Goal: Task Accomplishment & Management: Manage account settings

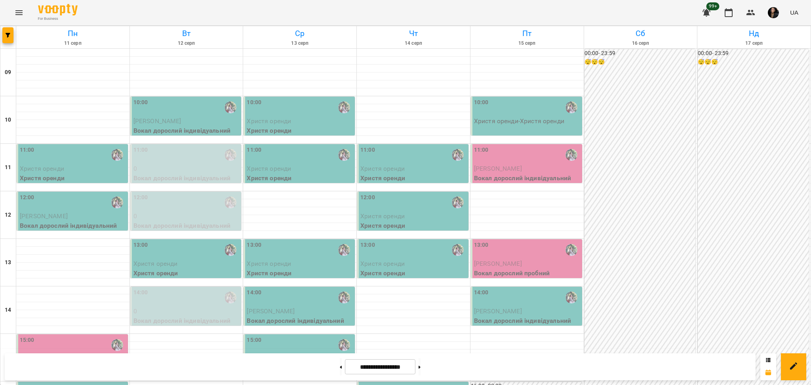
click at [23, 16] on icon "Menu" at bounding box center [19, 13] width 10 height 10
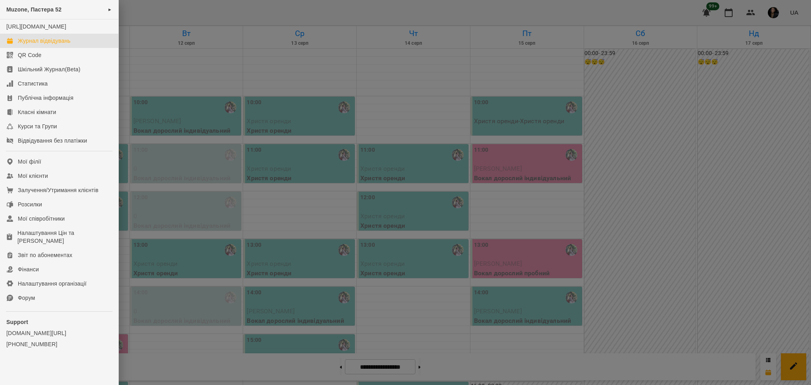
click at [385, 142] on div at bounding box center [405, 192] width 811 height 385
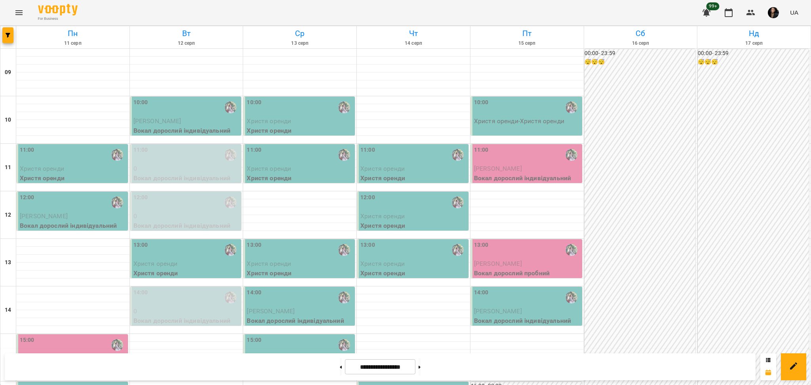
scroll to position [264, 0]
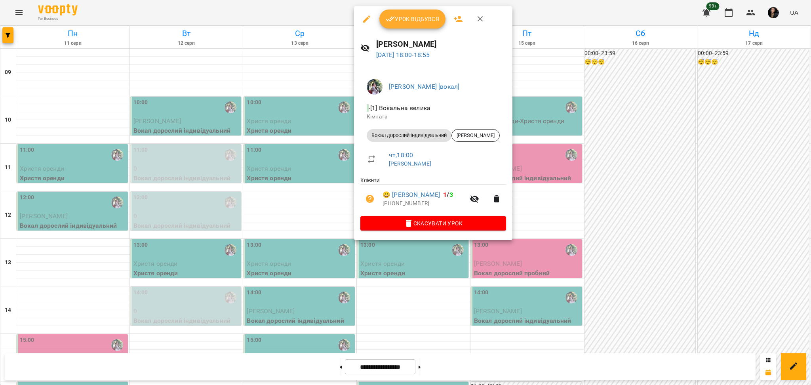
click at [395, 27] on button "Урок відбувся" at bounding box center [413, 19] width 67 height 19
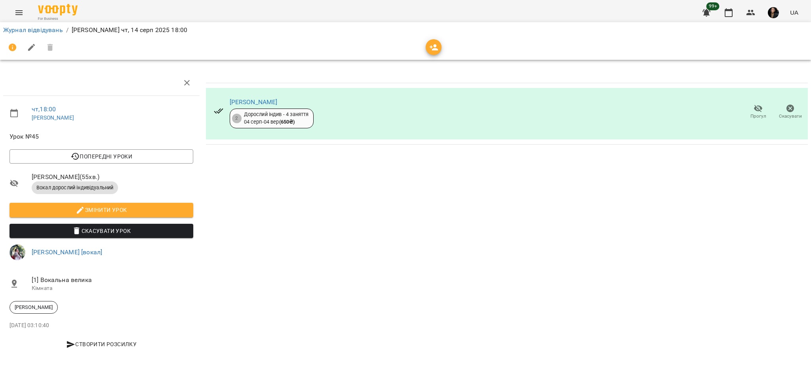
click at [482, 119] on span "Прогул" at bounding box center [759, 116] width 16 height 7
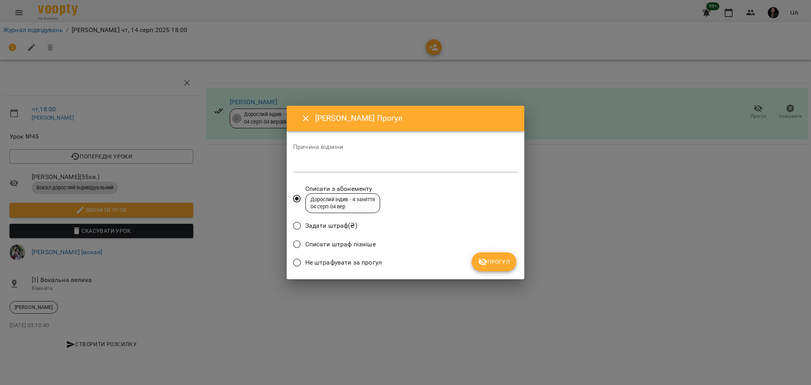
click at [364, 253] on span "Не штрафувати за прогул" at bounding box center [343, 263] width 76 height 10
click at [482, 253] on span "Прогул" at bounding box center [494, 262] width 32 height 10
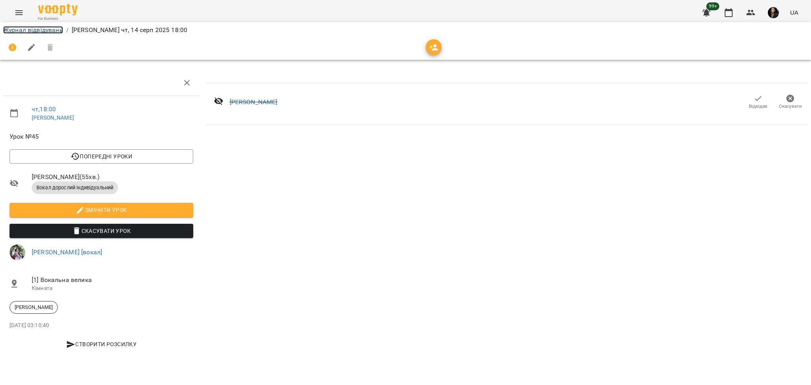
click at [21, 29] on link "Журнал відвідувань" at bounding box center [33, 30] width 60 height 8
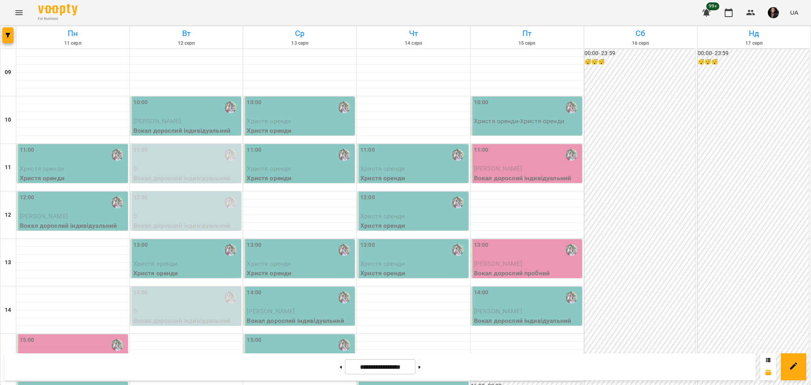
scroll to position [106, 0]
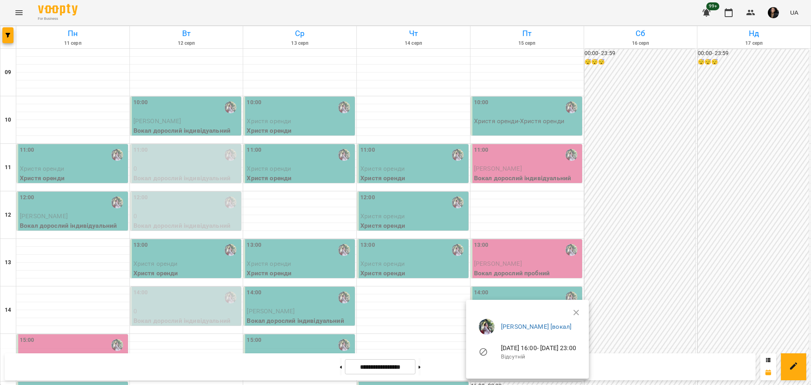
click at [482, 253] on button "button" at bounding box center [576, 312] width 19 height 19
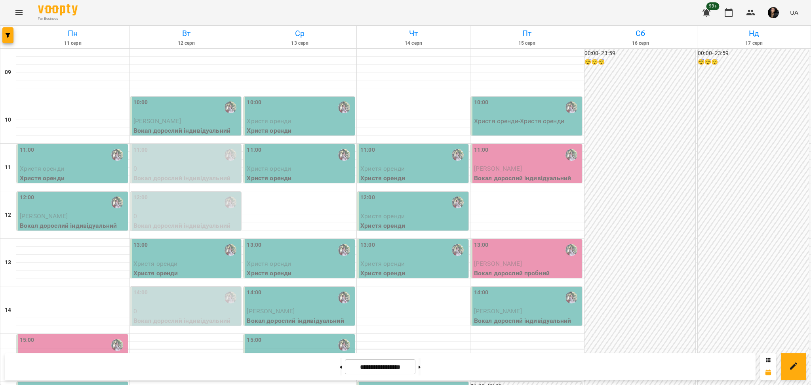
scroll to position [273, 0]
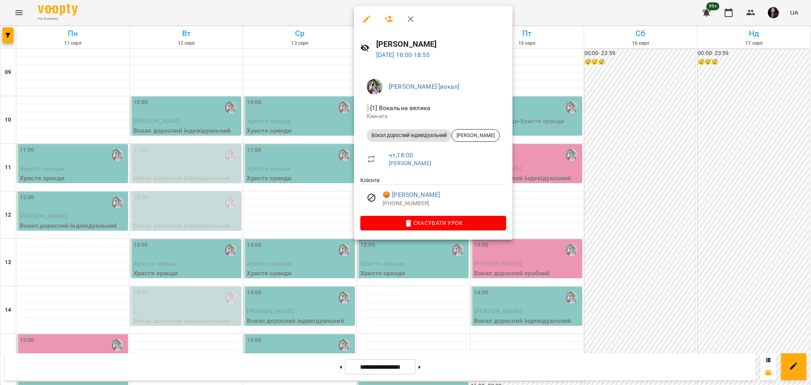
click at [482, 231] on div at bounding box center [405, 192] width 811 height 385
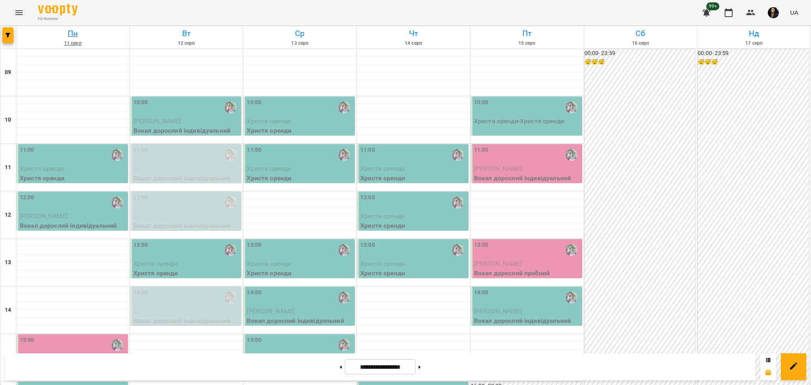
scroll to position [0, 0]
click at [14, 11] on icon "Menu" at bounding box center [19, 13] width 10 height 10
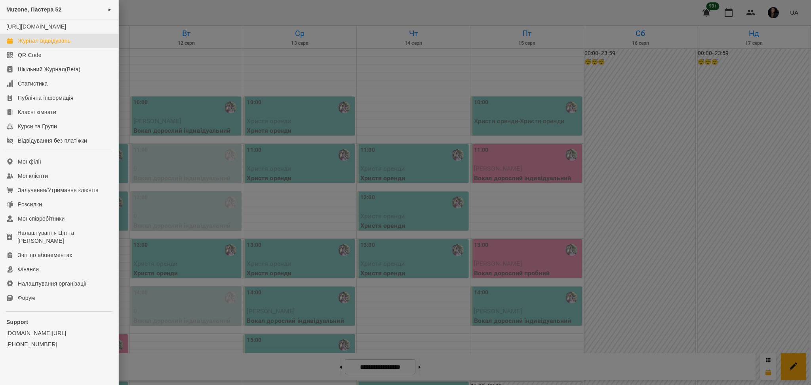
click at [316, 115] on div at bounding box center [405, 192] width 811 height 385
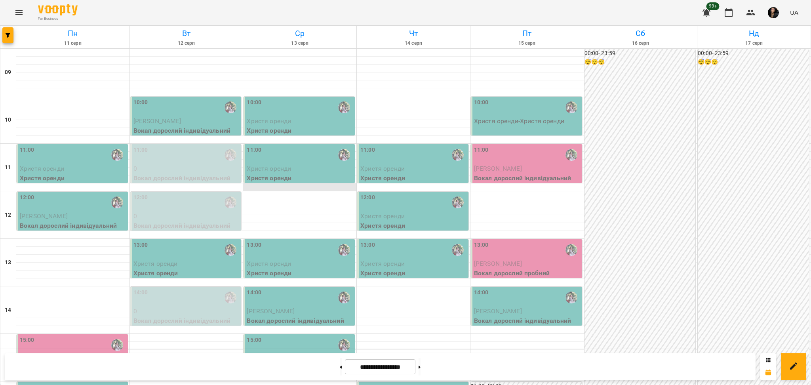
scroll to position [264, 0]
click at [17, 11] on icon "Menu" at bounding box center [19, 13] width 10 height 10
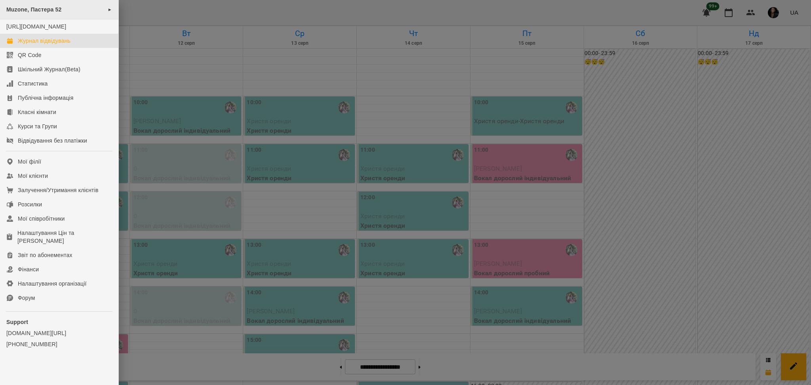
click at [34, 8] on span "Muzone, Пастера 52" at bounding box center [33, 9] width 55 height 6
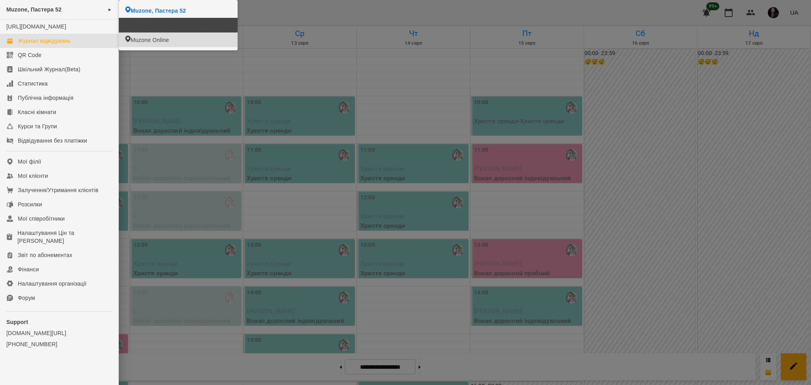
click at [209, 145] on div at bounding box center [405, 192] width 811 height 385
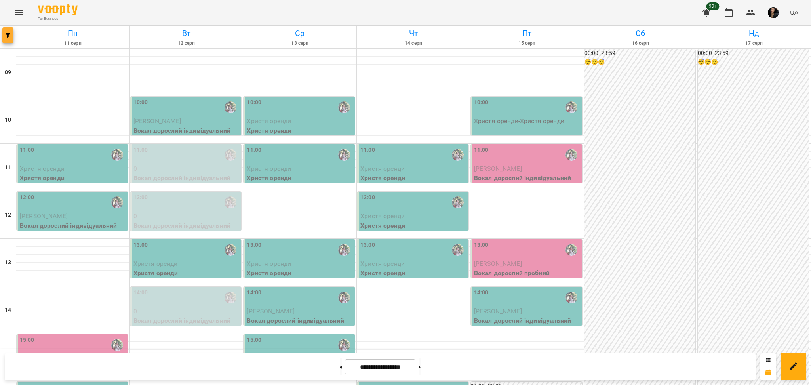
click at [9, 43] on button "button" at bounding box center [7, 35] width 11 height 16
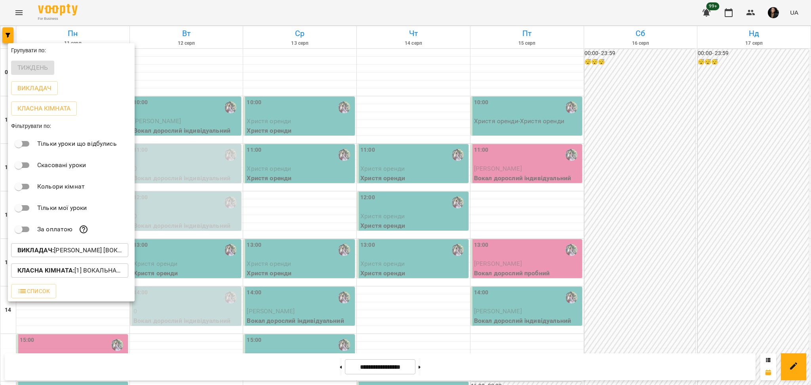
click at [92, 252] on p "Викладач : [PERSON_NAME] [вокал]" at bounding box center [69, 251] width 105 height 10
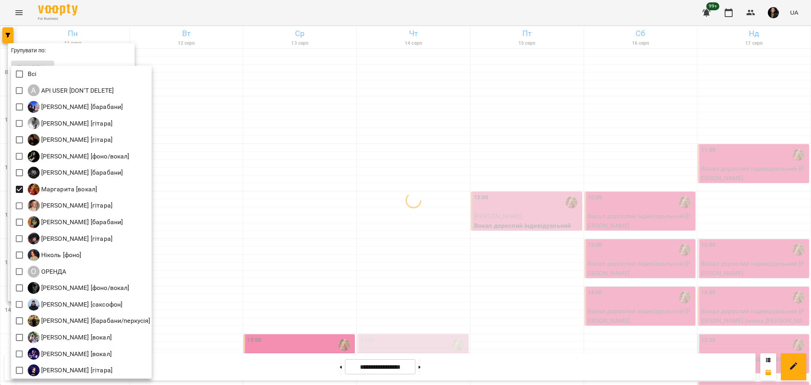
click at [256, 225] on div at bounding box center [405, 192] width 811 height 385
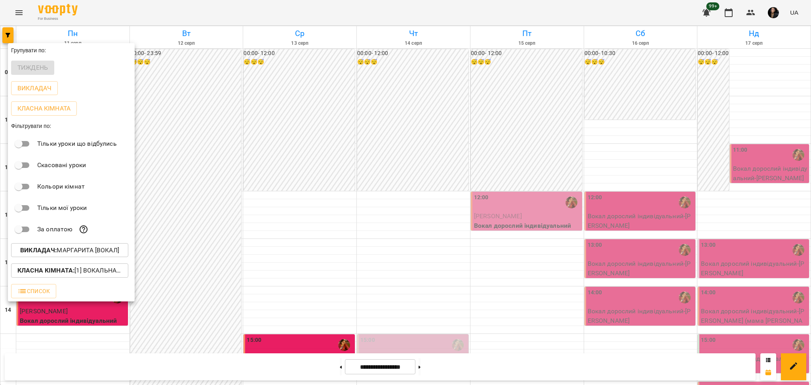
click at [258, 223] on div at bounding box center [405, 192] width 811 height 385
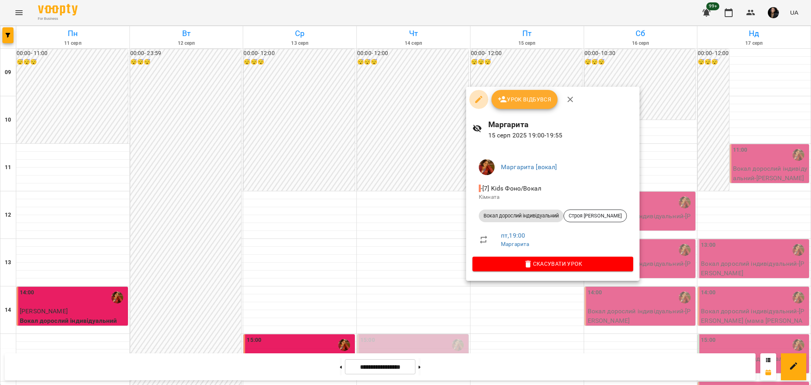
click at [478, 95] on icon "button" at bounding box center [479, 100] width 10 height 10
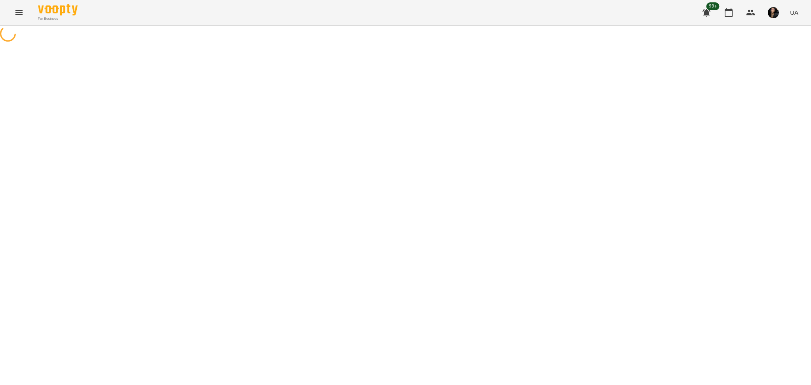
select select "**********"
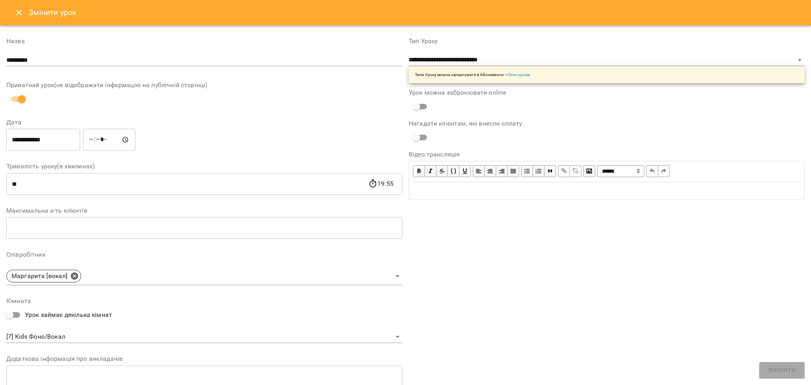
click at [105, 142] on input "*****" at bounding box center [109, 140] width 52 height 22
click at [99, 139] on input "*****" at bounding box center [109, 140] width 52 height 22
click at [46, 141] on input "**********" at bounding box center [43, 140] width 74 height 22
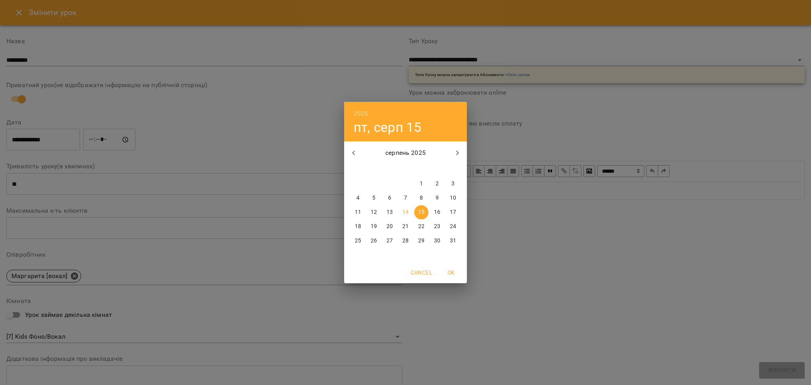
click at [403, 208] on p "14" at bounding box center [406, 212] width 6 height 8
type input "**********"
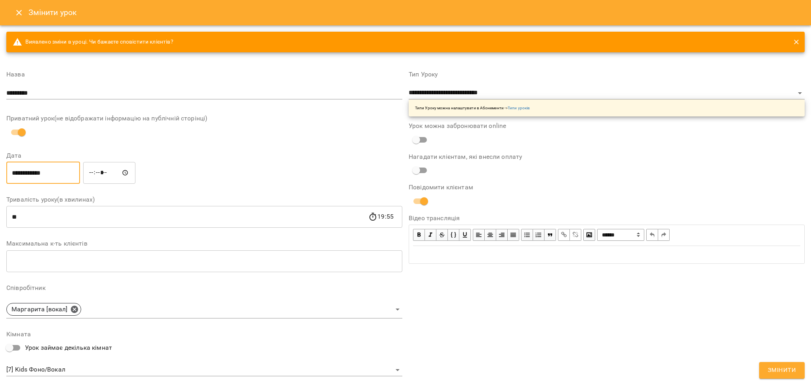
click at [100, 173] on input "*****" at bounding box center [109, 173] width 52 height 22
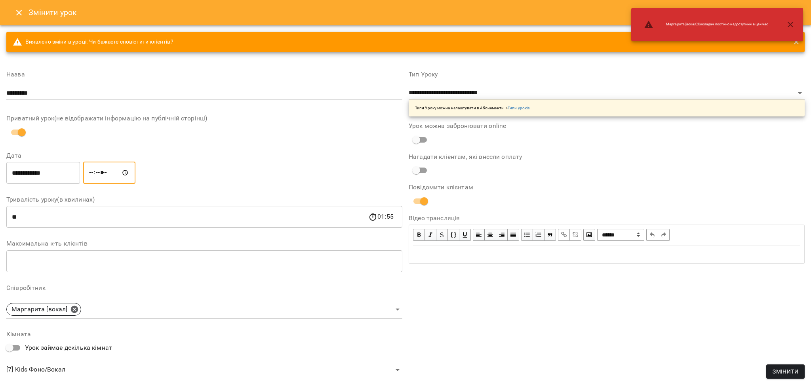
type input "*****"
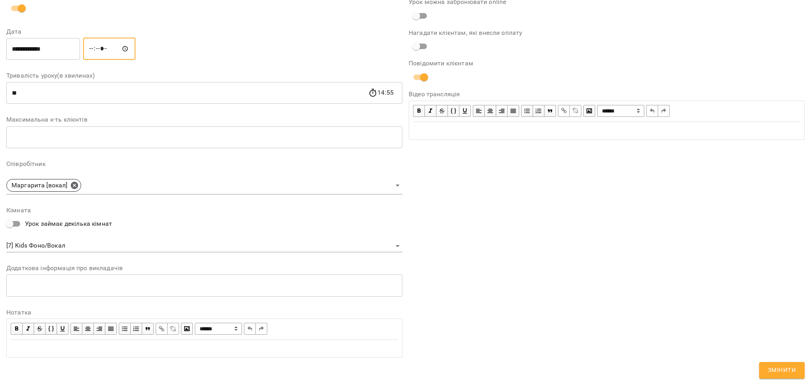
scroll to position [125, 0]
click at [482, 253] on button "Змінити" at bounding box center [783, 370] width 46 height 17
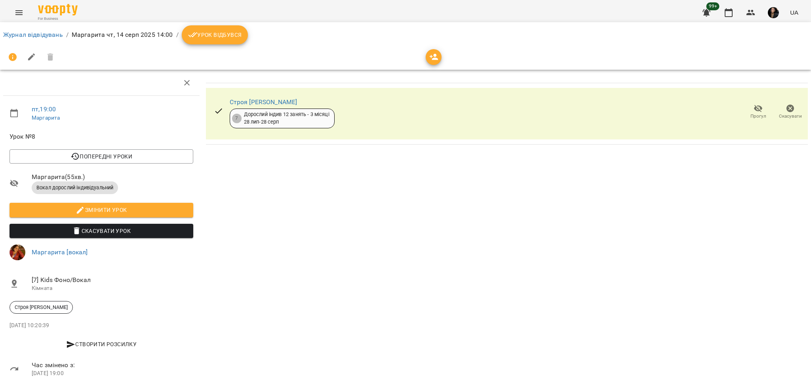
click at [62, 39] on li "Журнал відвідувань" at bounding box center [33, 35] width 60 height 10
click at [57, 38] on link "Журнал відвідувань" at bounding box center [33, 35] width 60 height 8
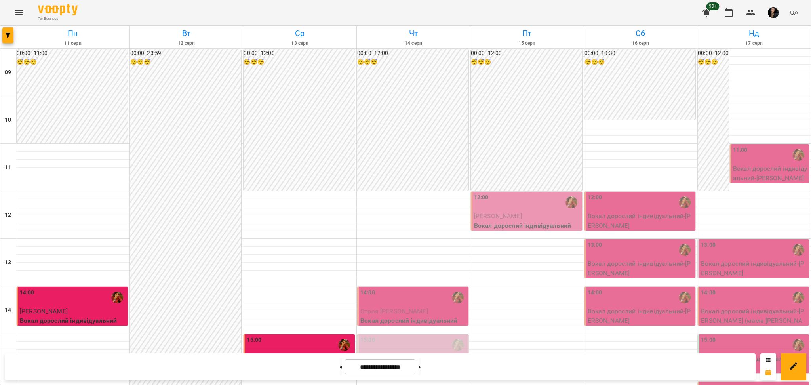
scroll to position [105, 0]
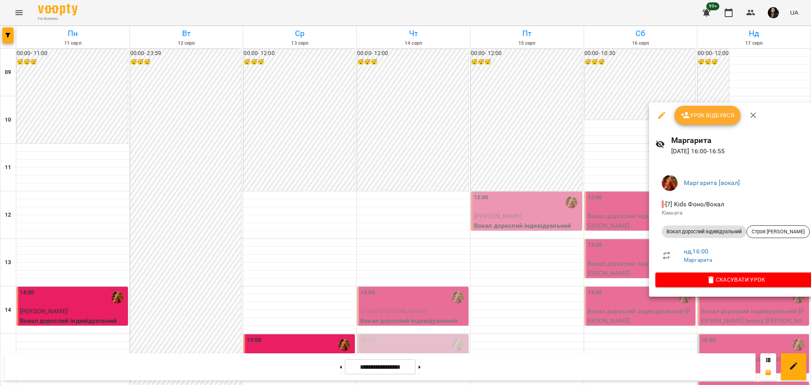
click at [482, 111] on icon "button" at bounding box center [662, 116] width 10 height 10
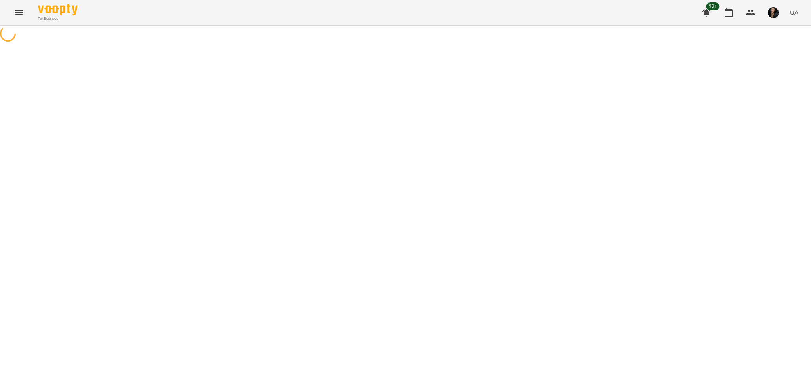
select select "**********"
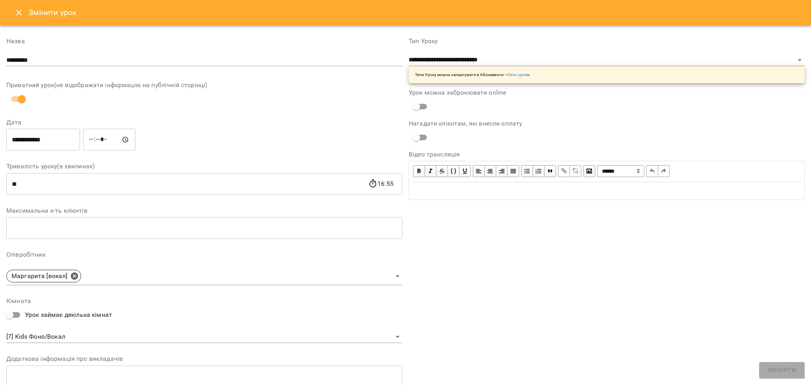
click at [30, 134] on input "**********" at bounding box center [43, 140] width 74 height 22
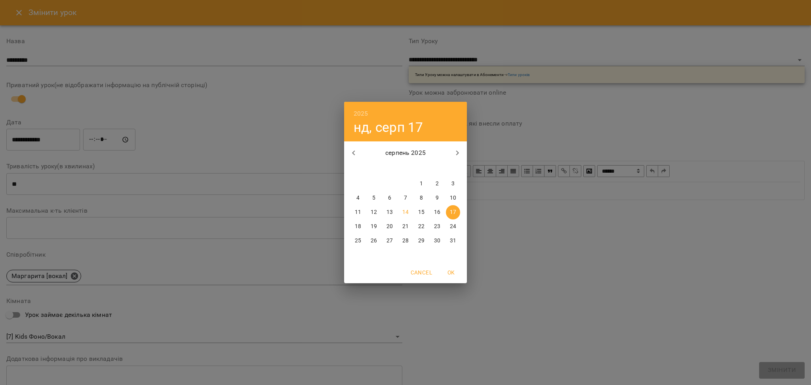
click at [402, 212] on span "14" at bounding box center [406, 212] width 14 height 8
type input "**********"
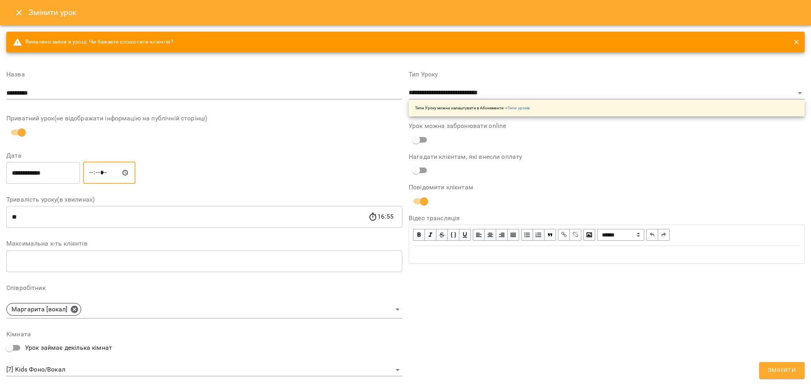
click at [99, 170] on input "*****" at bounding box center [109, 173] width 52 height 22
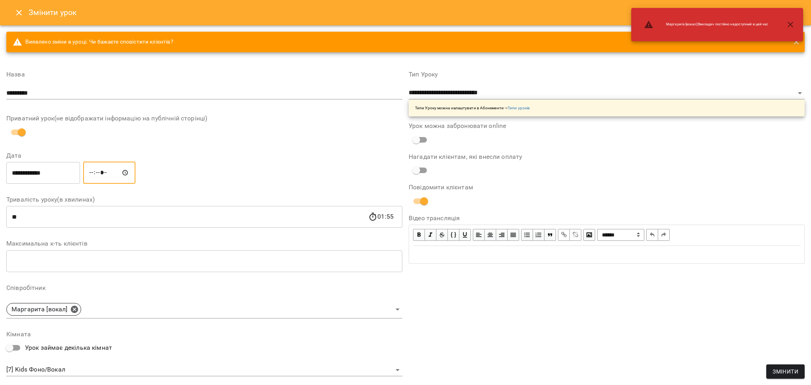
type input "*****"
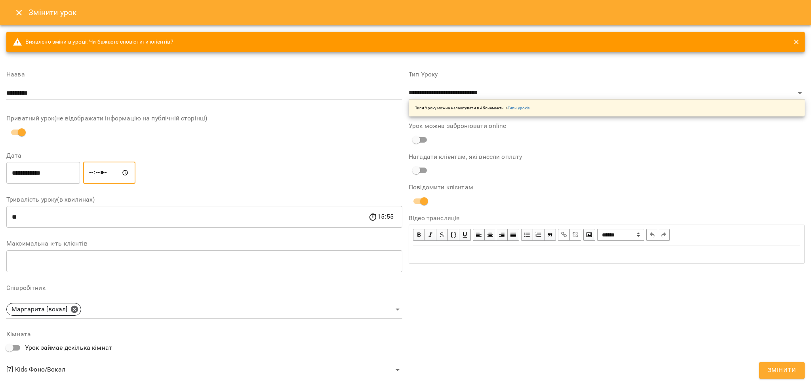
click at [482, 253] on span "Змінити" at bounding box center [782, 370] width 28 height 10
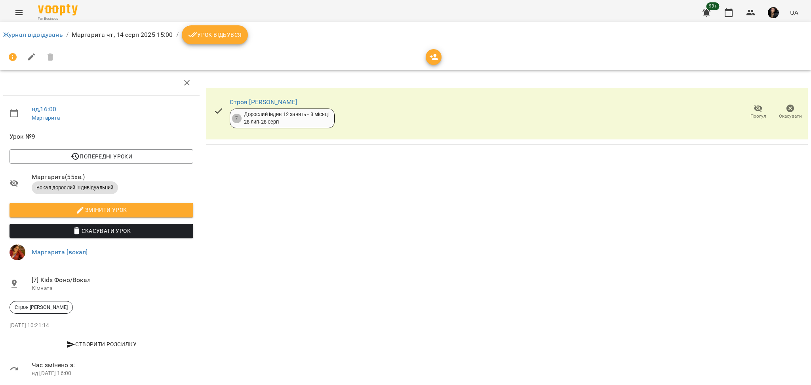
drag, startPoint x: 38, startPoint y: 27, endPoint x: 36, endPoint y: 31, distance: 5.3
click at [38, 28] on ol "Журнал відвідувань / [PERSON_NAME][DATE] 15:00 / Урок відбувся" at bounding box center [405, 34] width 805 height 19
click at [36, 31] on link "Журнал відвідувань" at bounding box center [33, 35] width 60 height 8
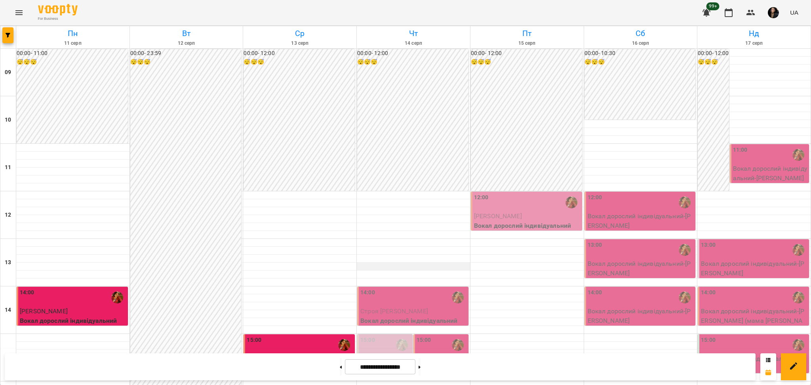
scroll to position [158, 0]
click at [27, 17] on div "For Business 99+ UA" at bounding box center [405, 12] width 811 height 25
click at [22, 16] on icon "Menu" at bounding box center [19, 13] width 10 height 10
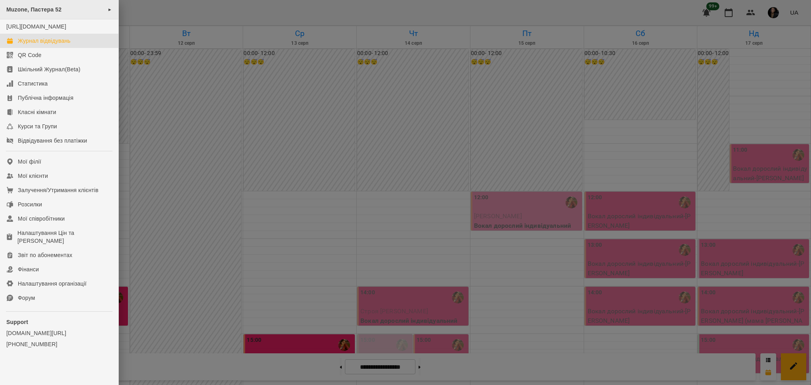
click at [43, 11] on span "Muzone, Пастера 52" at bounding box center [33, 9] width 55 height 6
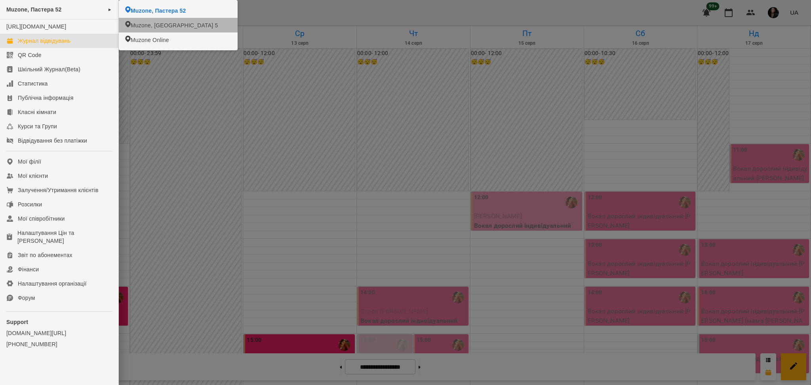
click at [139, 25] on span "Muzone, [GEOGRAPHIC_DATA] 5" at bounding box center [174, 25] width 87 height 8
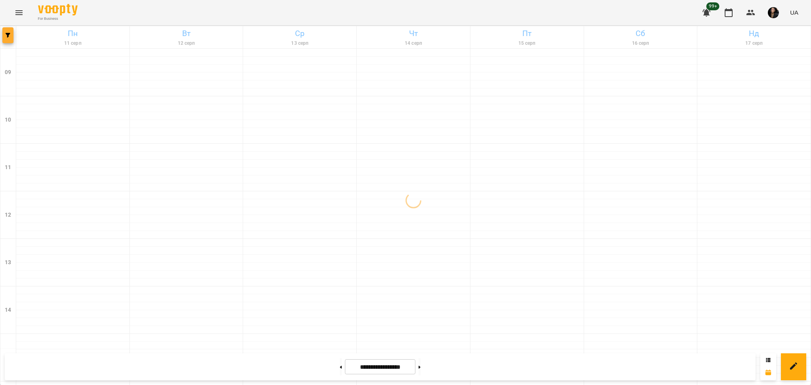
click at [10, 36] on icon "button" at bounding box center [8, 35] width 5 height 5
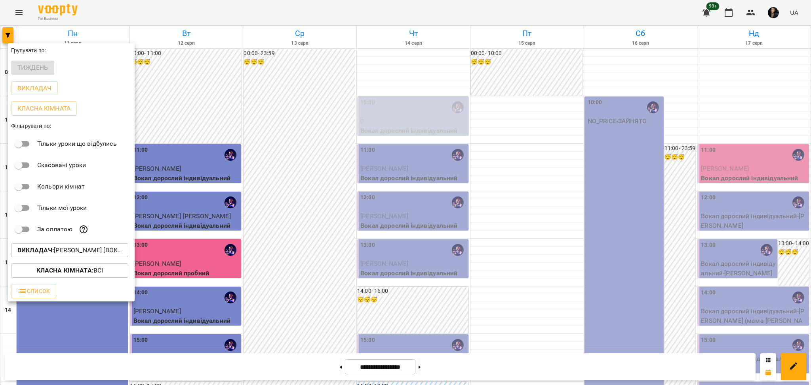
click at [91, 250] on p "Викладач : [PERSON_NAME] [вокал]" at bounding box center [69, 251] width 105 height 10
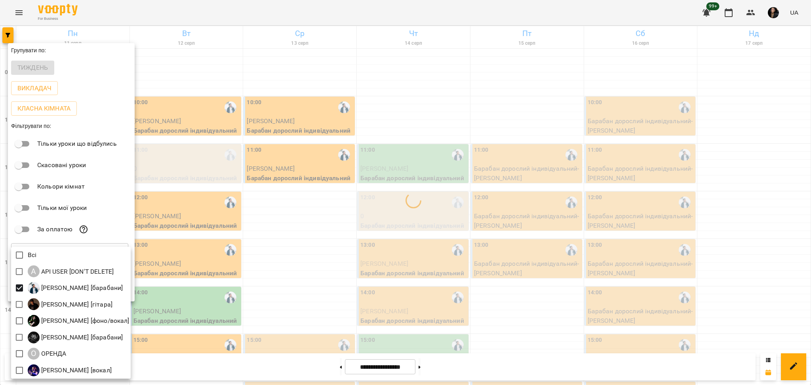
click at [281, 253] on div at bounding box center [405, 192] width 811 height 385
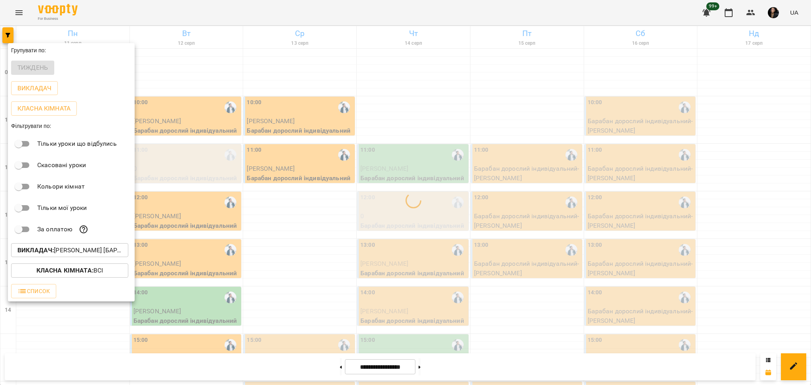
click at [286, 253] on div at bounding box center [405, 192] width 811 height 385
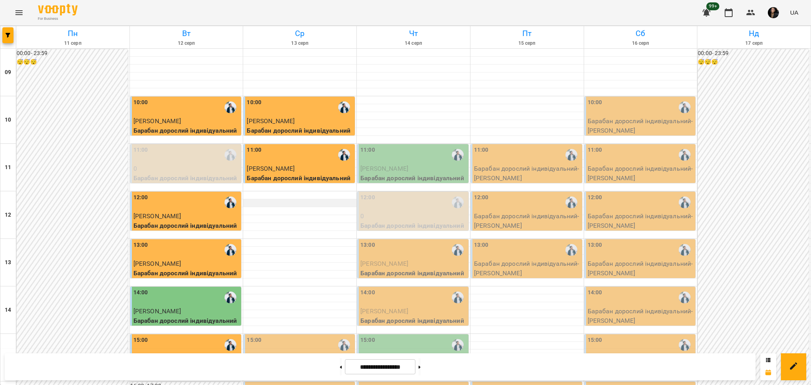
scroll to position [53, 0]
click at [389, 212] on p "0" at bounding box center [414, 217] width 107 height 10
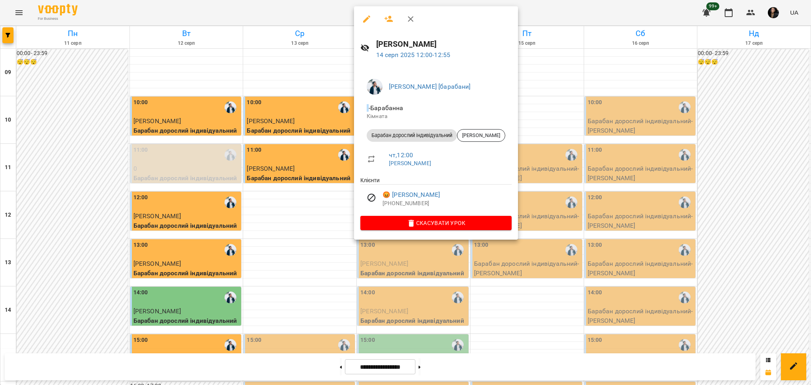
click at [314, 168] on div at bounding box center [405, 192] width 811 height 385
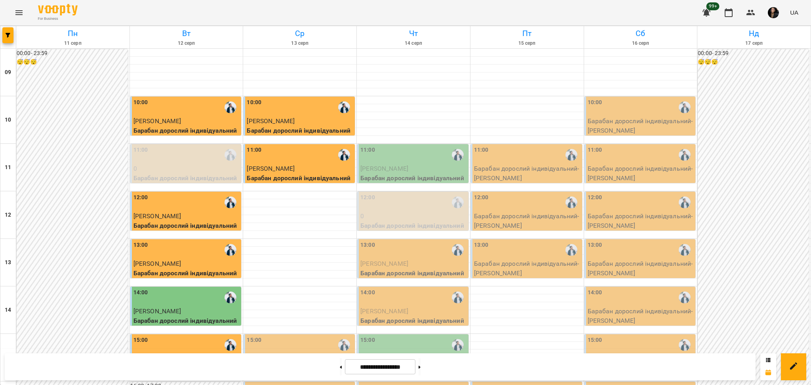
click at [482, 155] on div "00:00 - 23:59 😴😴😴" at bounding box center [753, 357] width 111 height 617
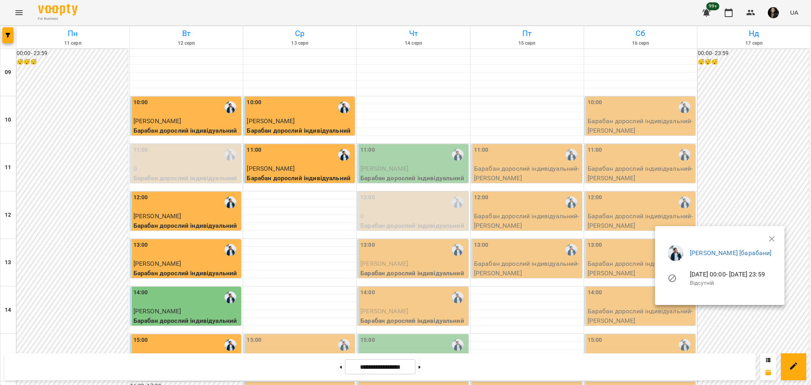
click at [482, 118] on div at bounding box center [405, 192] width 811 height 385
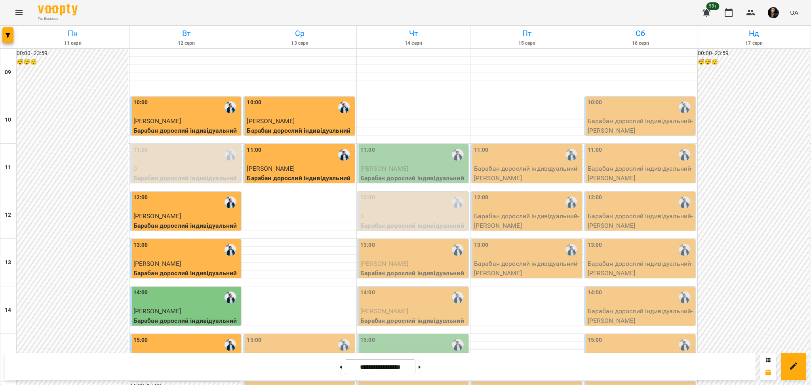
scroll to position [264, 0]
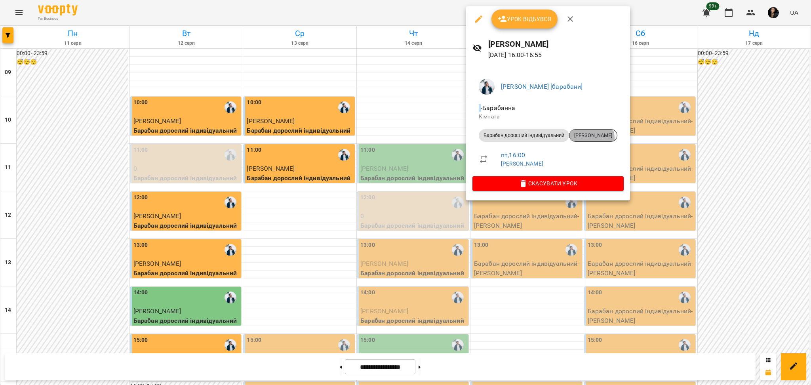
click at [482, 139] on span "[PERSON_NAME]" at bounding box center [594, 135] width 48 height 7
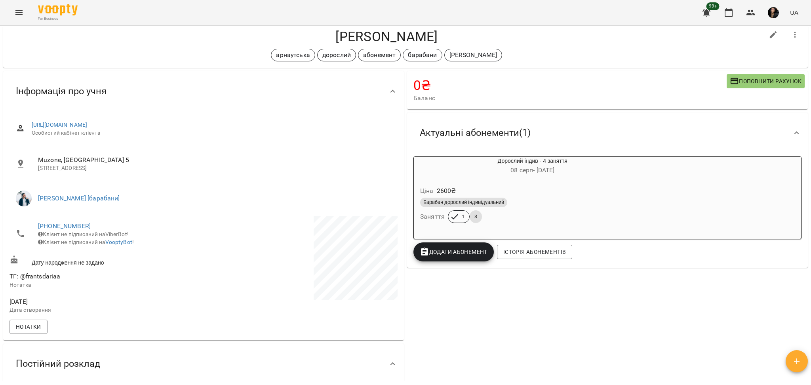
scroll to position [53, 0]
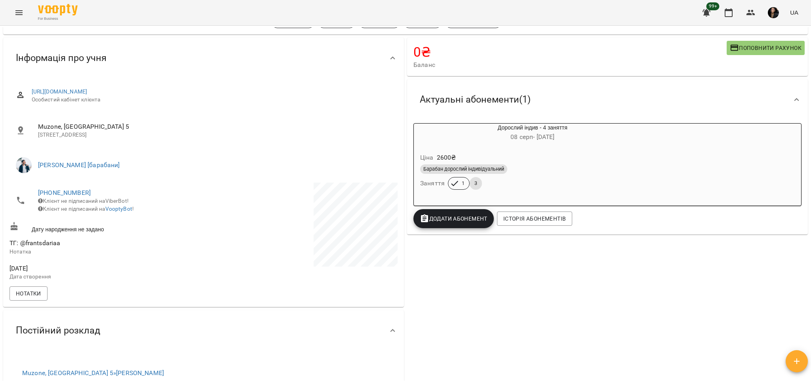
click at [482, 179] on div "Барабан дорослий індивідуальний Заняття 1 3" at bounding box center [533, 177] width 228 height 29
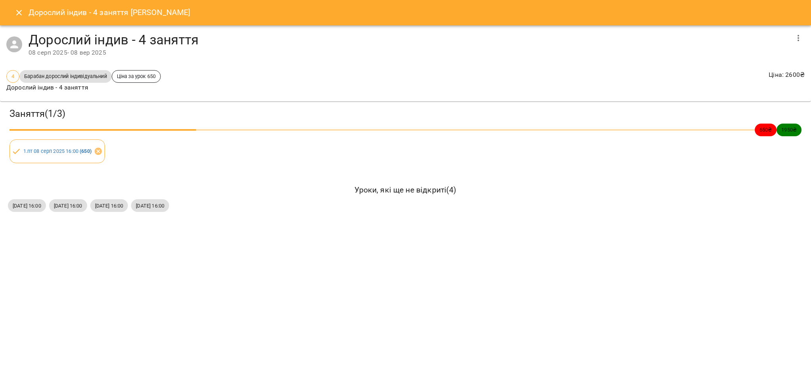
click at [15, 14] on icon "Close" at bounding box center [19, 13] width 10 height 10
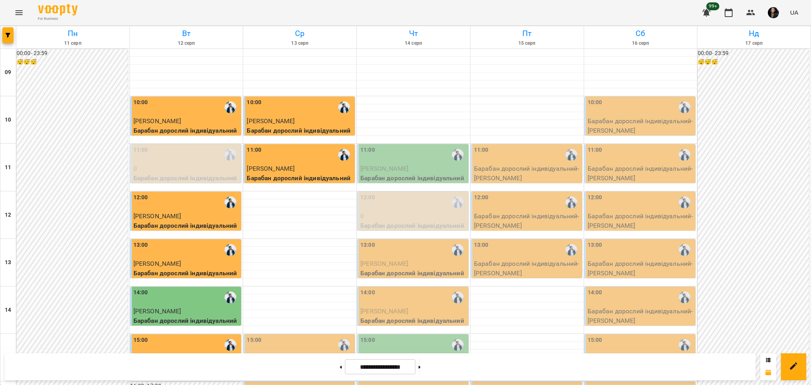
scroll to position [211, 0]
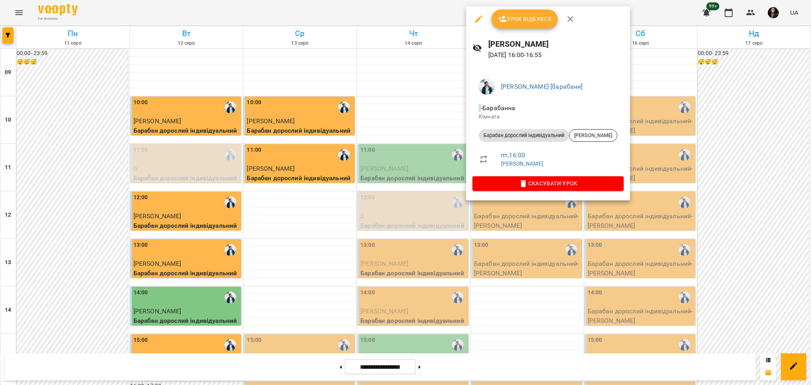
click at [482, 23] on icon "button" at bounding box center [503, 19] width 10 height 10
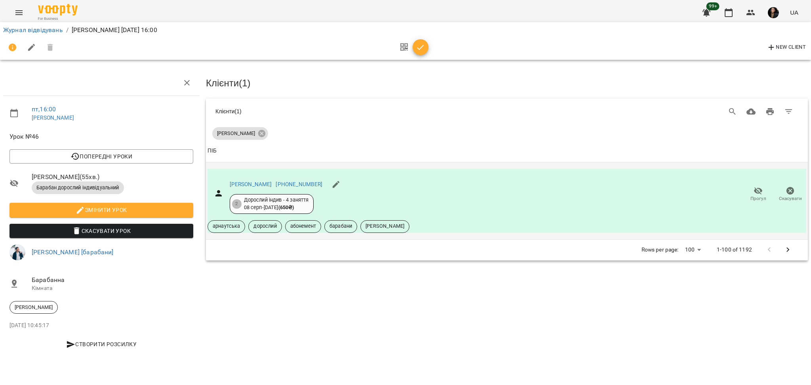
click at [482, 197] on span "Прогул" at bounding box center [759, 198] width 16 height 7
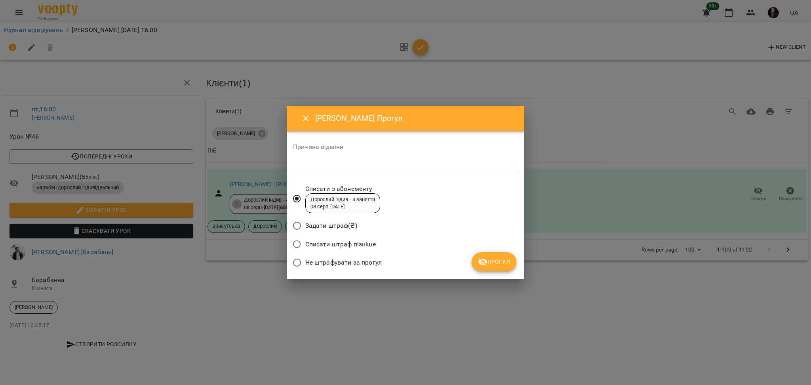
click at [369, 253] on span "Не штрафувати за прогул" at bounding box center [343, 263] width 76 height 10
click at [482, 253] on button "Прогул" at bounding box center [494, 261] width 45 height 19
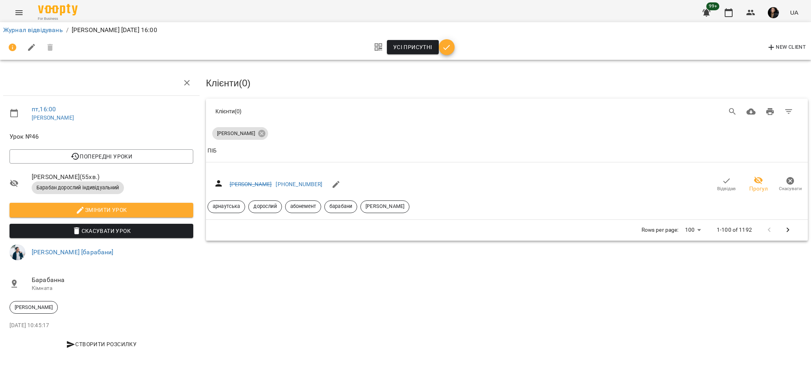
click at [25, 34] on li "Журнал відвідувань" at bounding box center [33, 30] width 60 height 10
click at [27, 29] on link "Журнал відвідувань" at bounding box center [33, 30] width 60 height 8
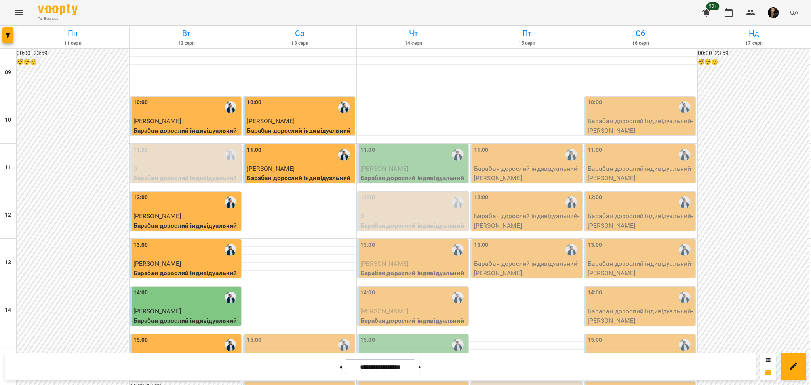
scroll to position [211, 0]
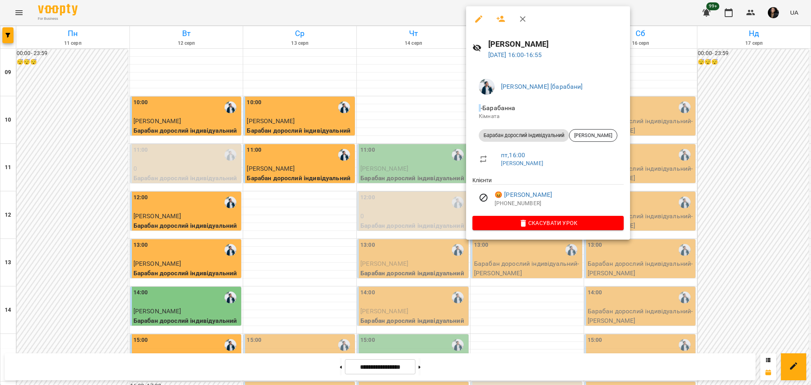
click at [428, 241] on div at bounding box center [405, 192] width 811 height 385
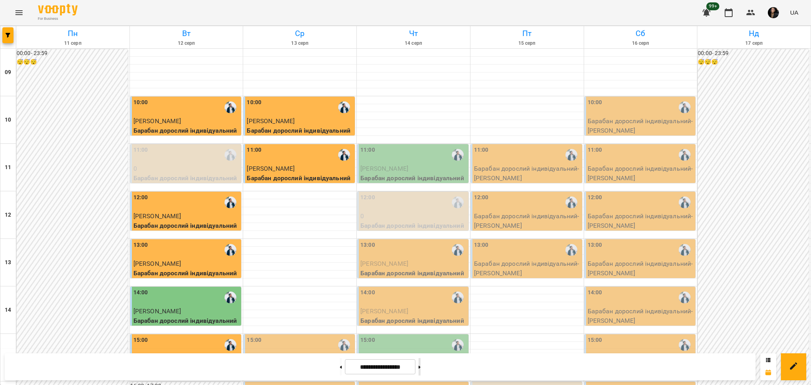
click at [421, 253] on button at bounding box center [420, 366] width 2 height 17
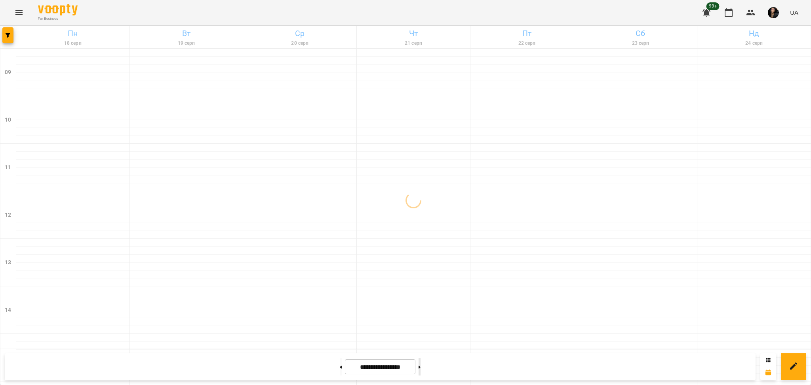
click at [421, 253] on button at bounding box center [420, 366] width 2 height 17
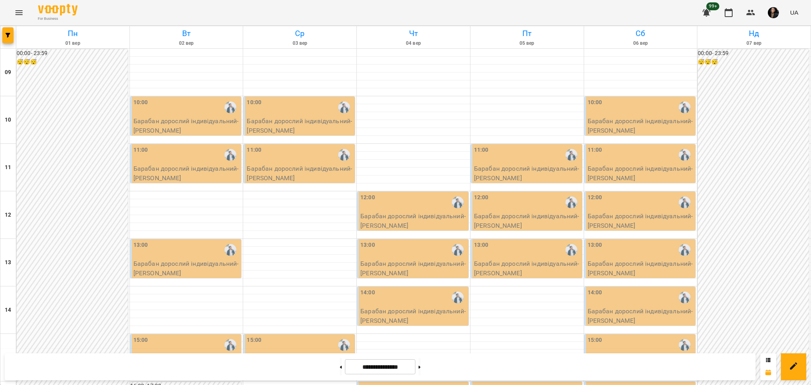
scroll to position [264, 0]
click at [421, 253] on button at bounding box center [420, 366] width 2 height 17
click at [340, 253] on button at bounding box center [341, 366] width 2 height 17
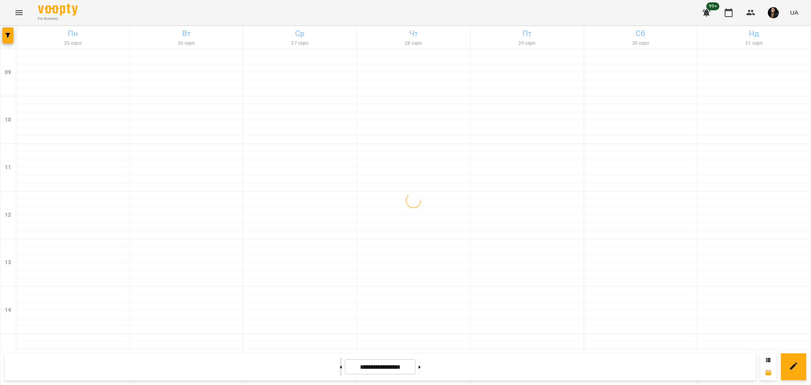
click at [340, 253] on button at bounding box center [341, 366] width 2 height 17
type input "**********"
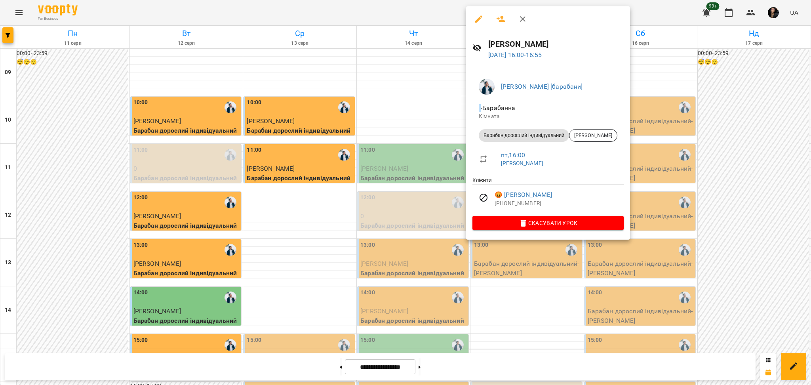
click at [384, 179] on div at bounding box center [405, 192] width 811 height 385
